Goal: Find specific page/section: Find specific page/section

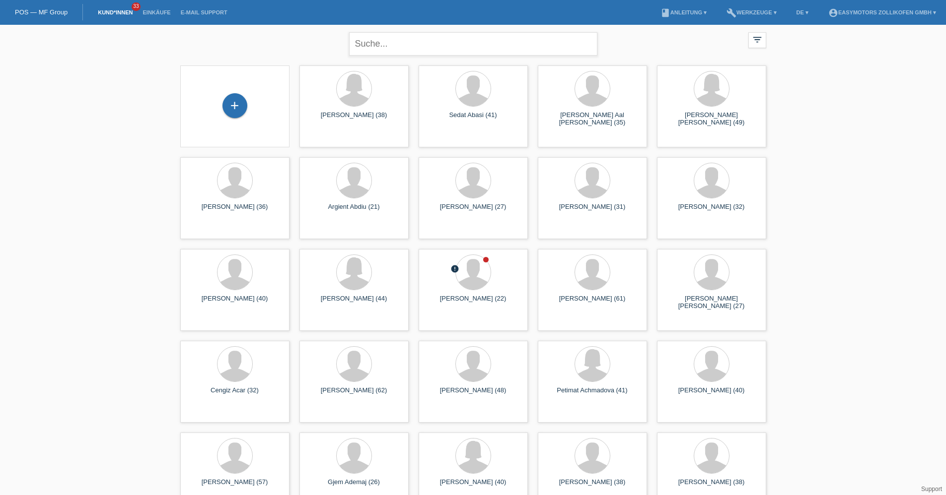
click at [389, 35] on input "text" at bounding box center [473, 43] width 248 height 23
type input "item"
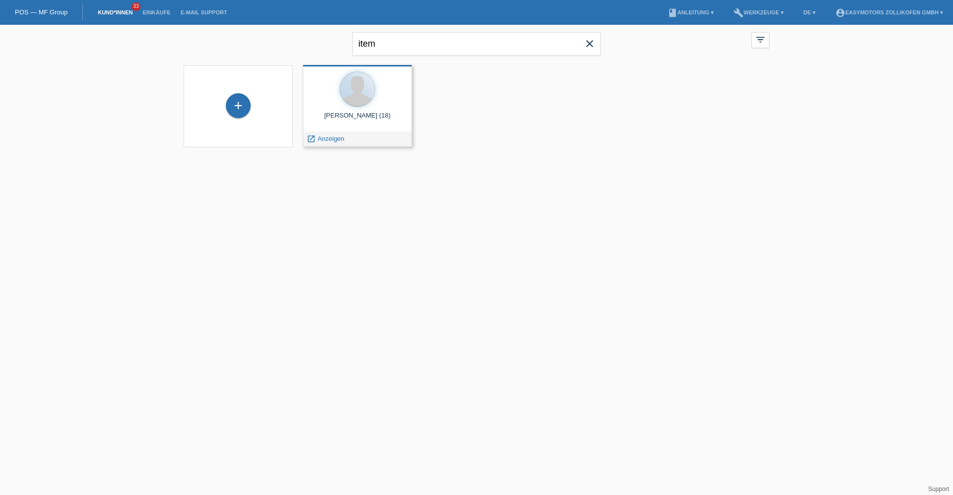
click at [349, 107] on div at bounding box center [357, 89] width 93 height 37
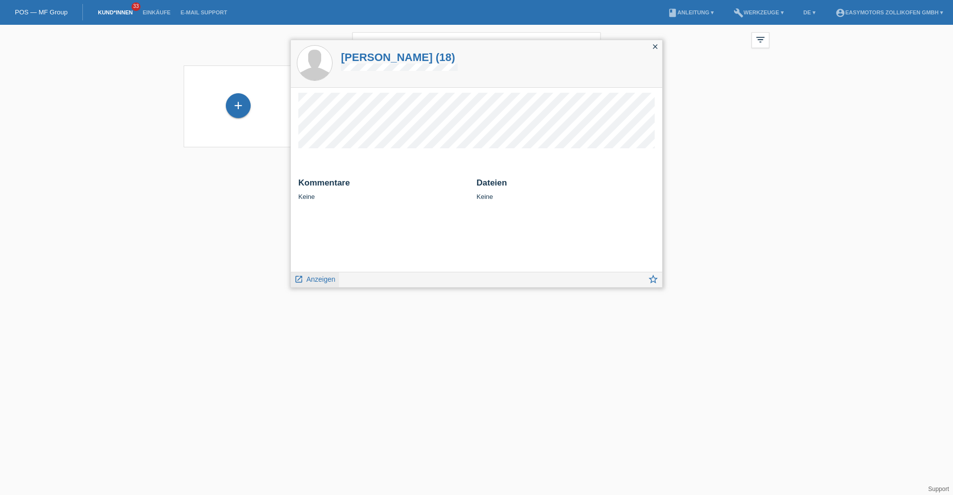
click at [302, 281] on icon "launch" at bounding box center [298, 279] width 9 height 9
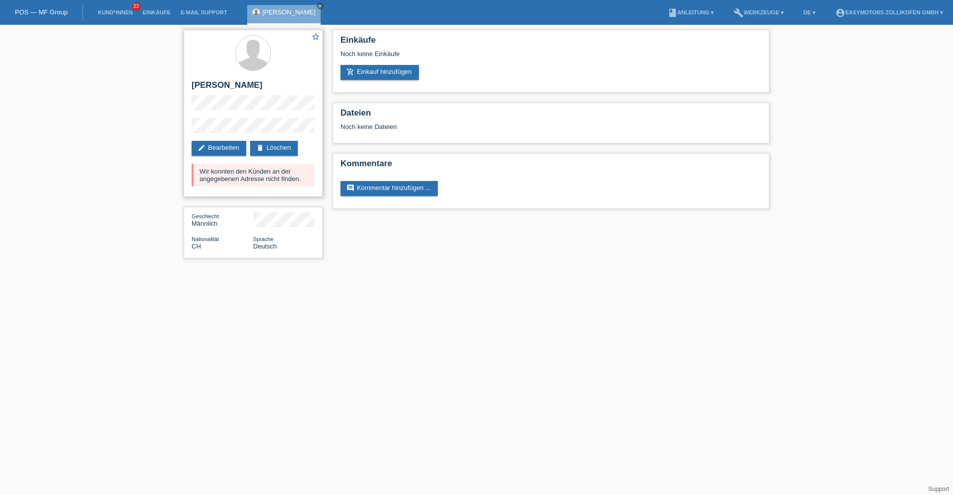
drag, startPoint x: 194, startPoint y: 82, endPoint x: 304, endPoint y: 95, distance: 110.9
click at [304, 95] on h2 "[PERSON_NAME]" at bounding box center [253, 87] width 123 height 15
copy h2 "[PERSON_NAME]"
